Goal: Find specific page/section: Find specific page/section

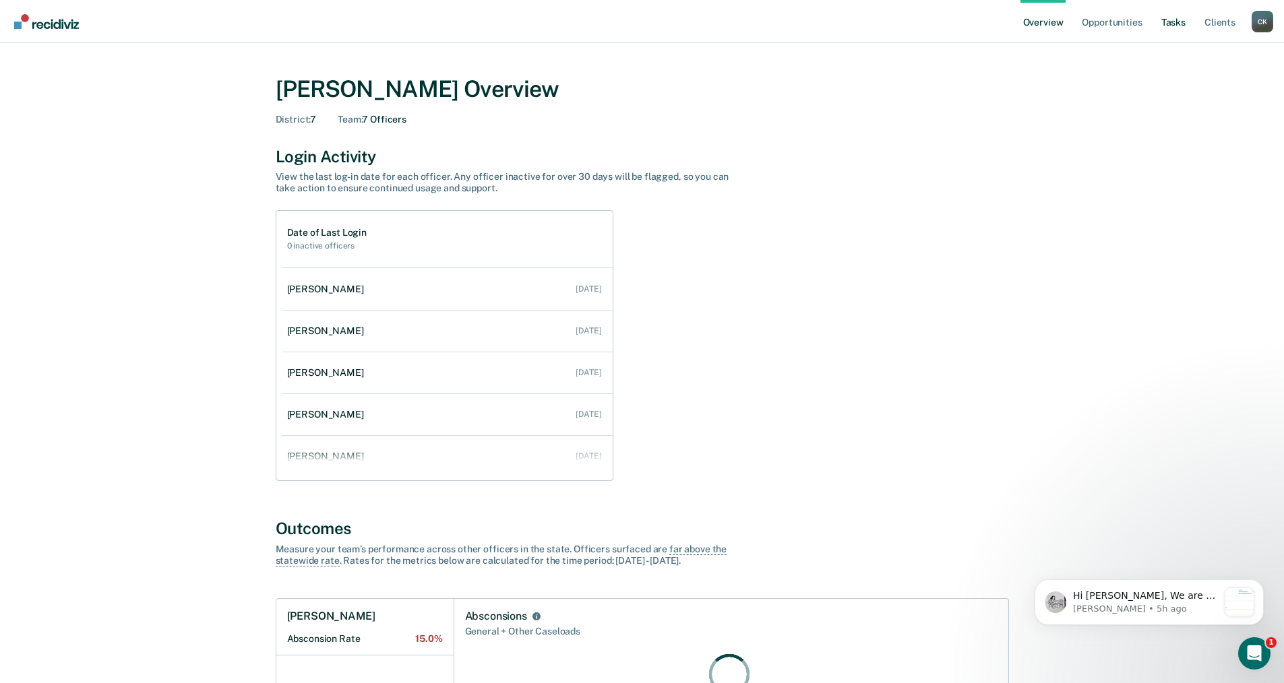
click at [1177, 21] on link "Tasks" at bounding box center [1173, 21] width 30 height 43
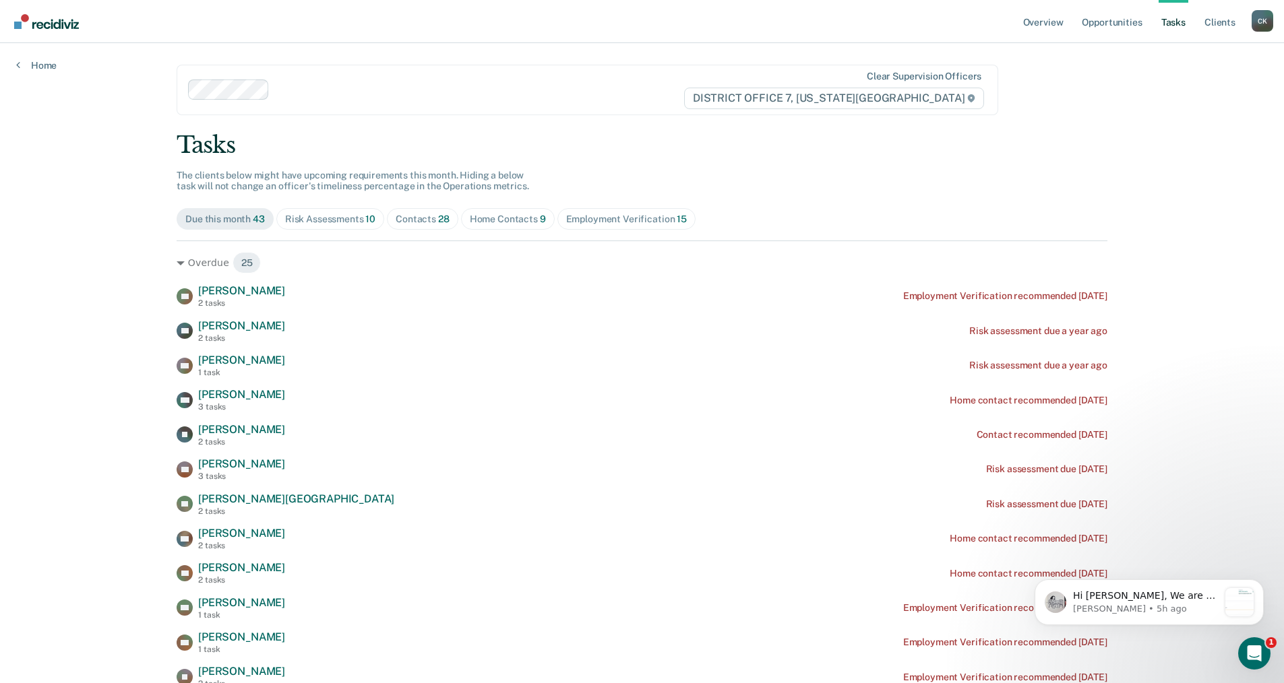
drag, startPoint x: 333, startPoint y: 213, endPoint x: 342, endPoint y: 215, distance: 9.0
click at [334, 214] on div "Risk Assessments 10" at bounding box center [330, 219] width 90 height 11
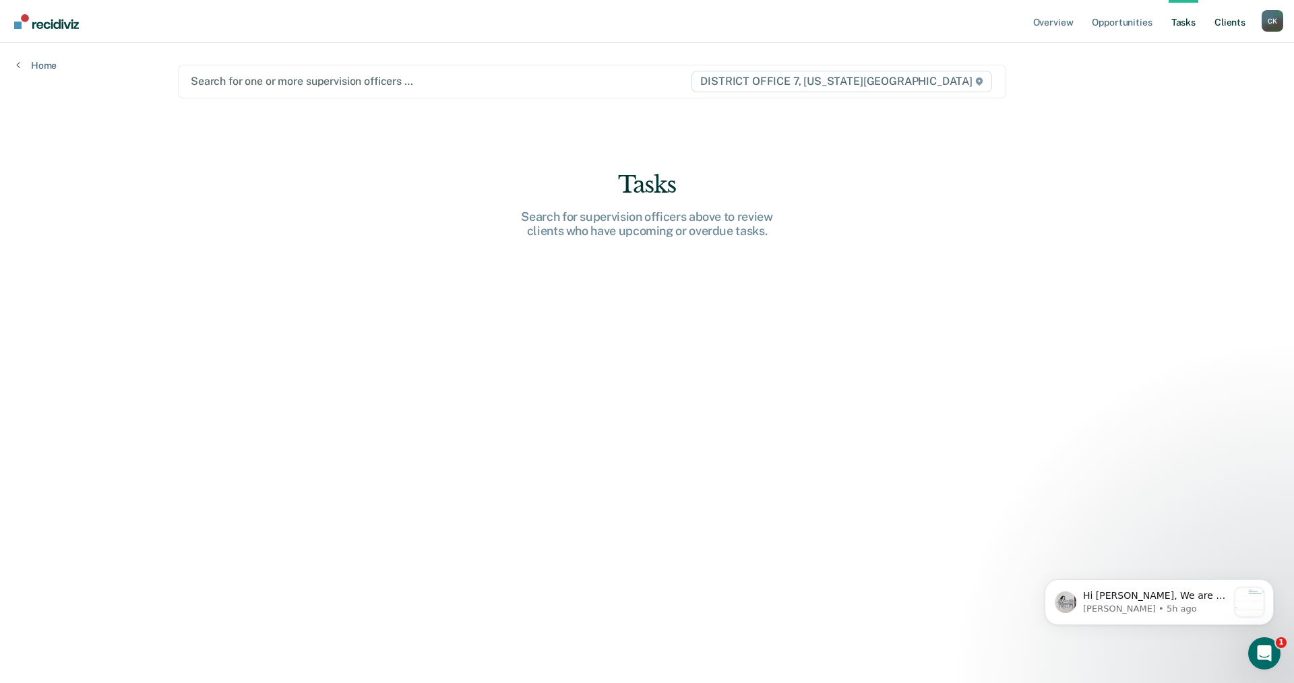
click at [1233, 20] on link "Client s" at bounding box center [1230, 21] width 36 height 43
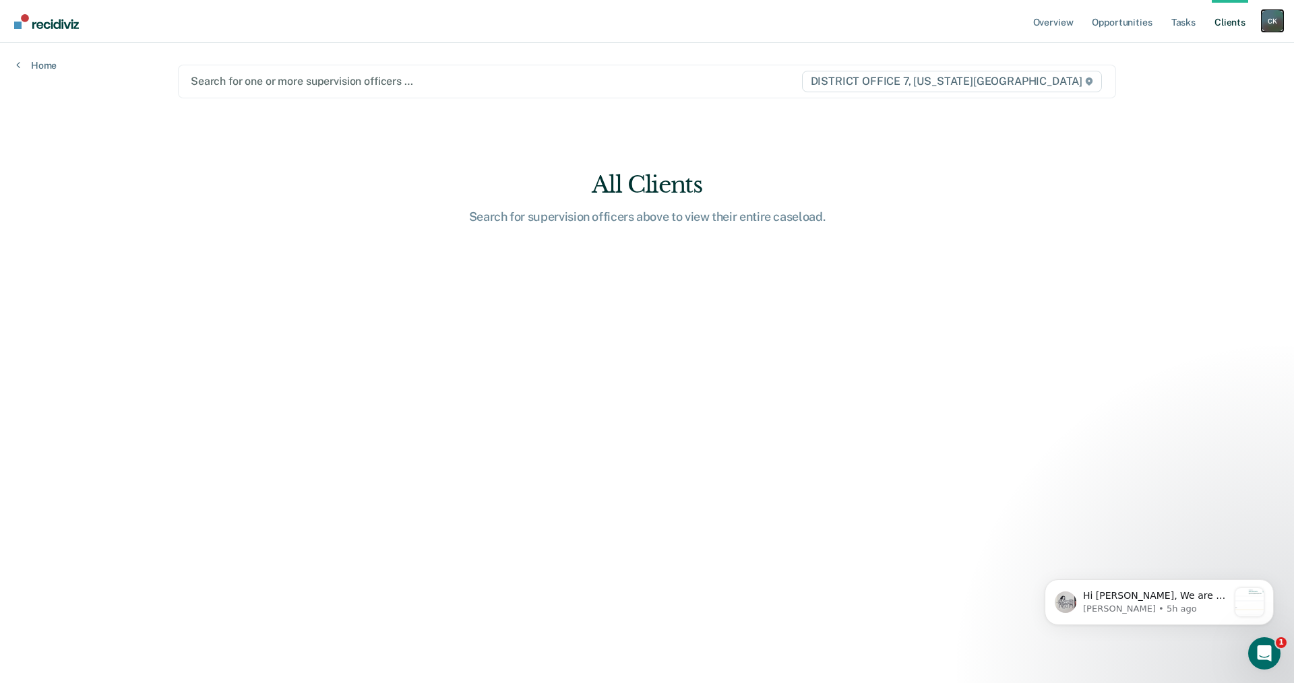
click at [1268, 26] on div "C K" at bounding box center [1273, 21] width 22 height 22
click at [1183, 88] on link "Go to Operations" at bounding box center [1218, 88] width 108 height 11
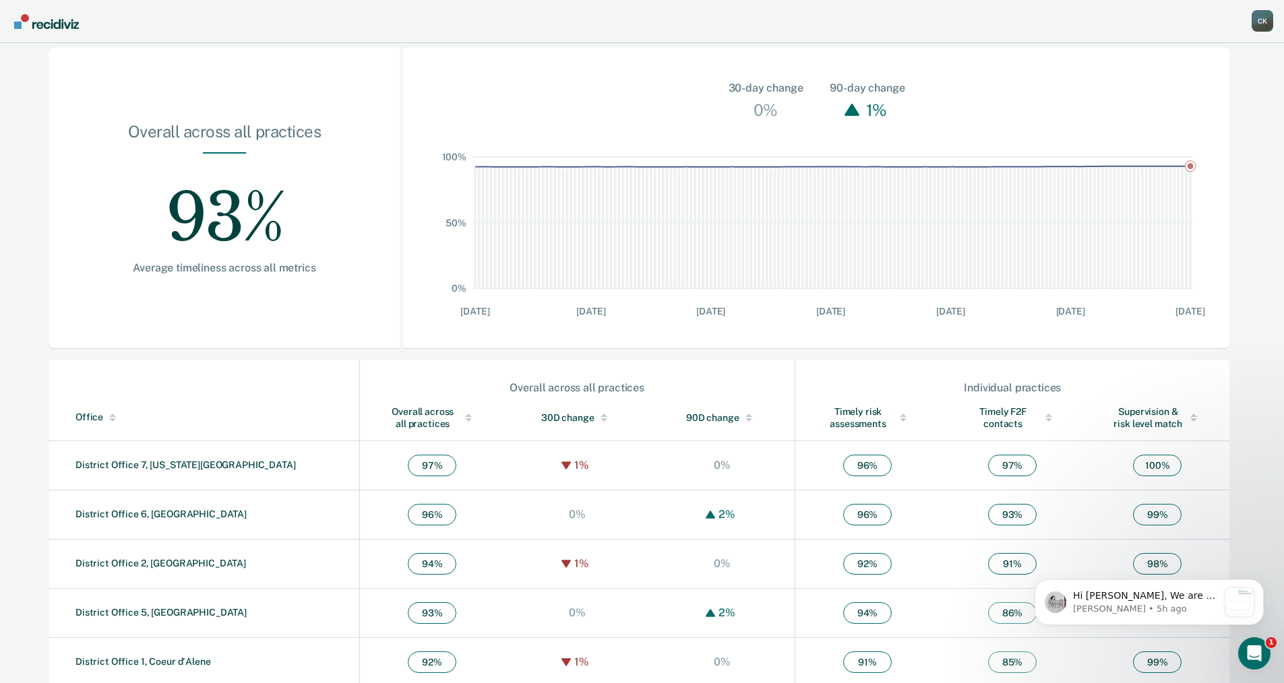
scroll to position [202, 0]
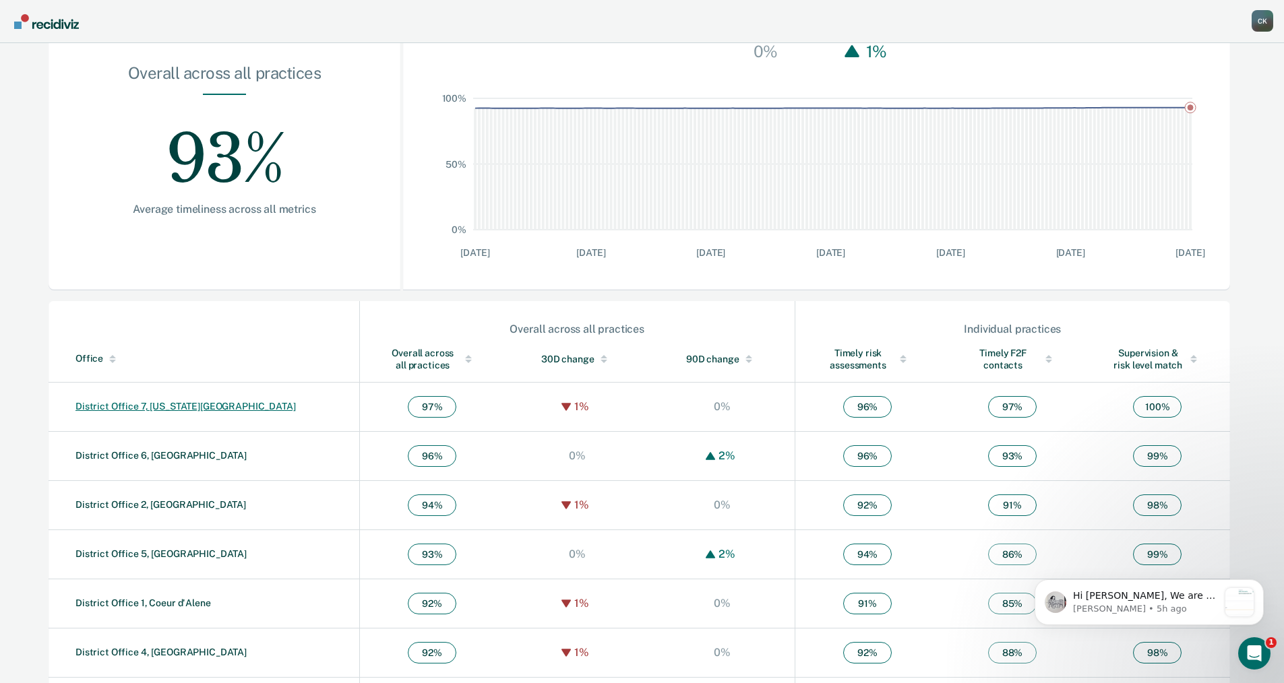
click at [168, 408] on link "District Office 7, [US_STATE][GEOGRAPHIC_DATA]" at bounding box center [185, 406] width 220 height 11
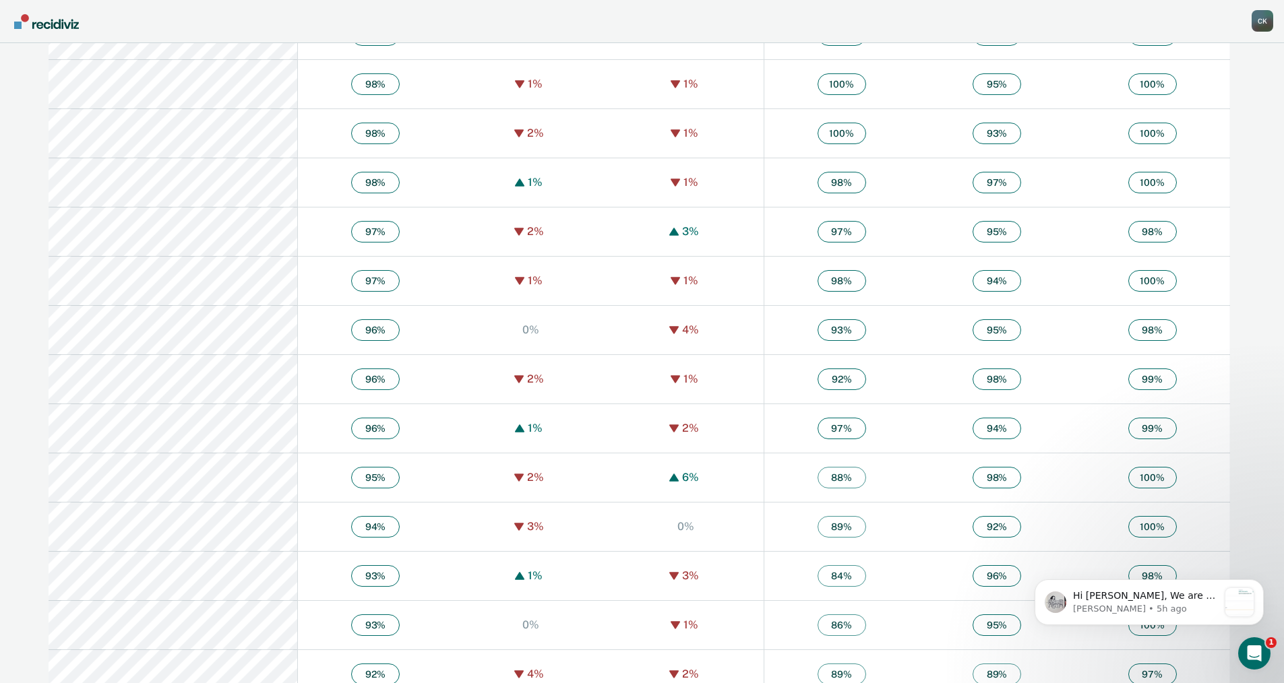
scroll to position [1043, 0]
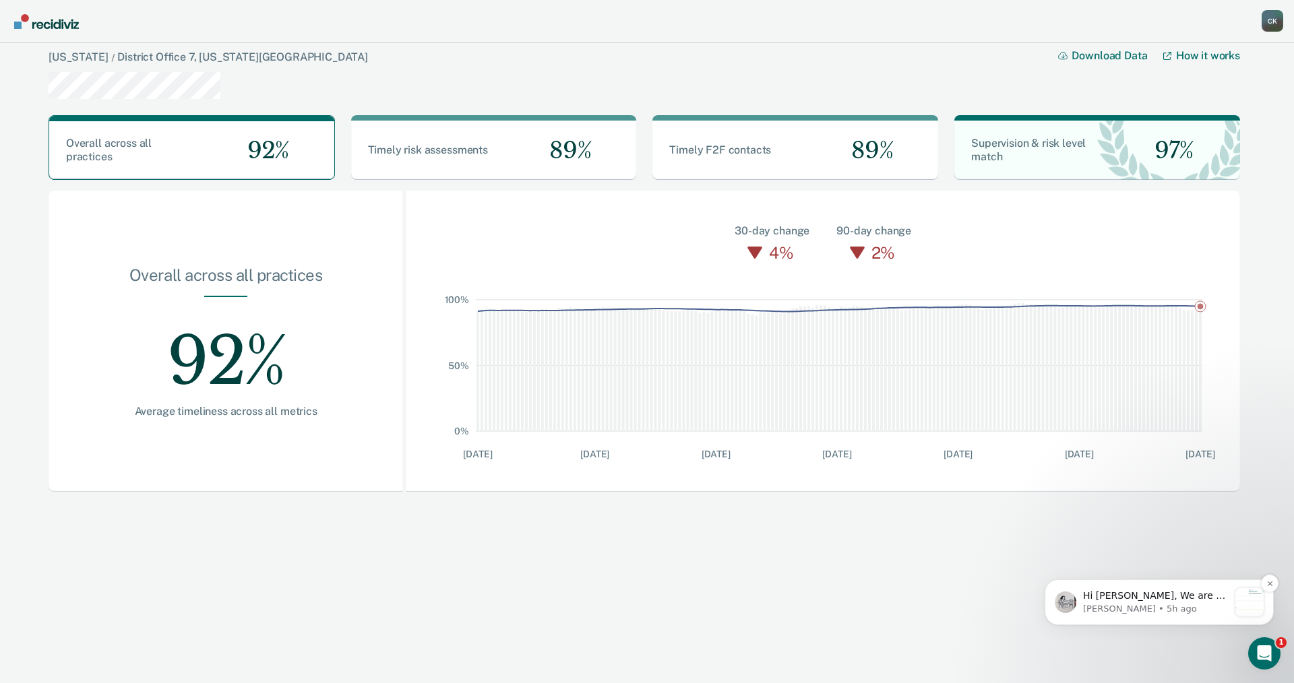
click at [1153, 594] on p "Hi [PERSON_NAME], We are so excited to announce a brand new feature: AI case no…" at bounding box center [1156, 596] width 146 height 13
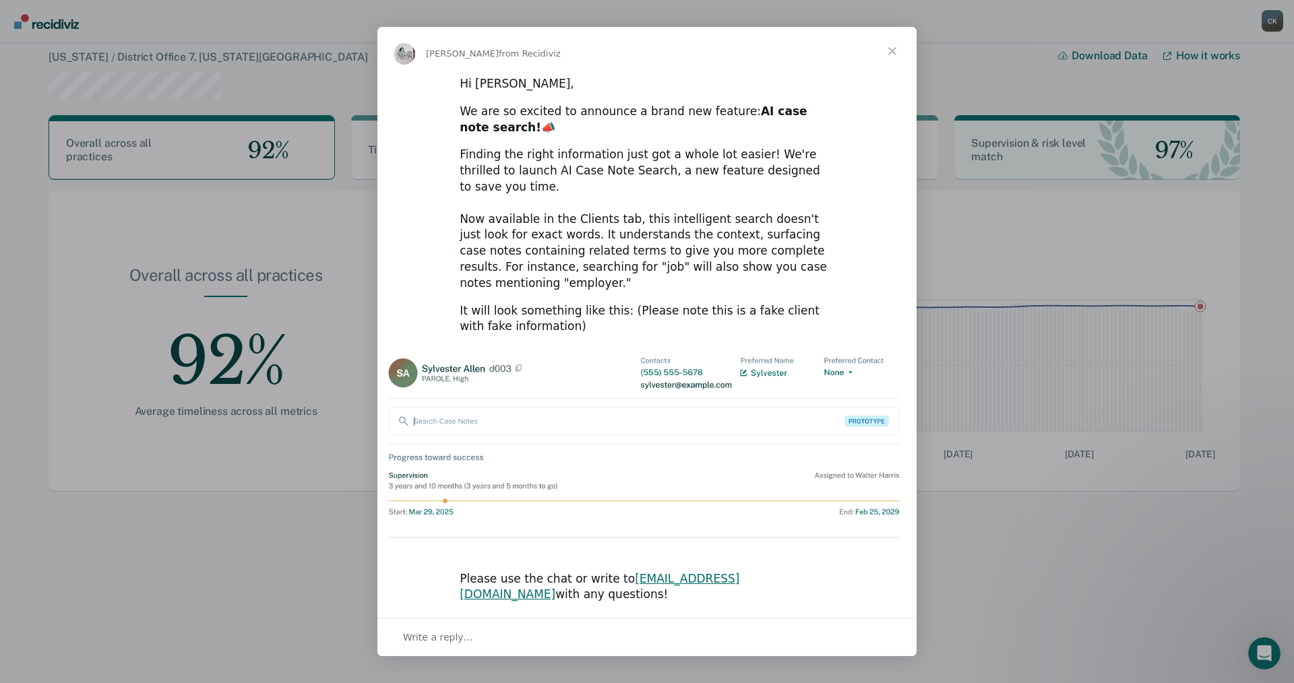
click at [892, 67] on span "Close" at bounding box center [892, 51] width 49 height 49
